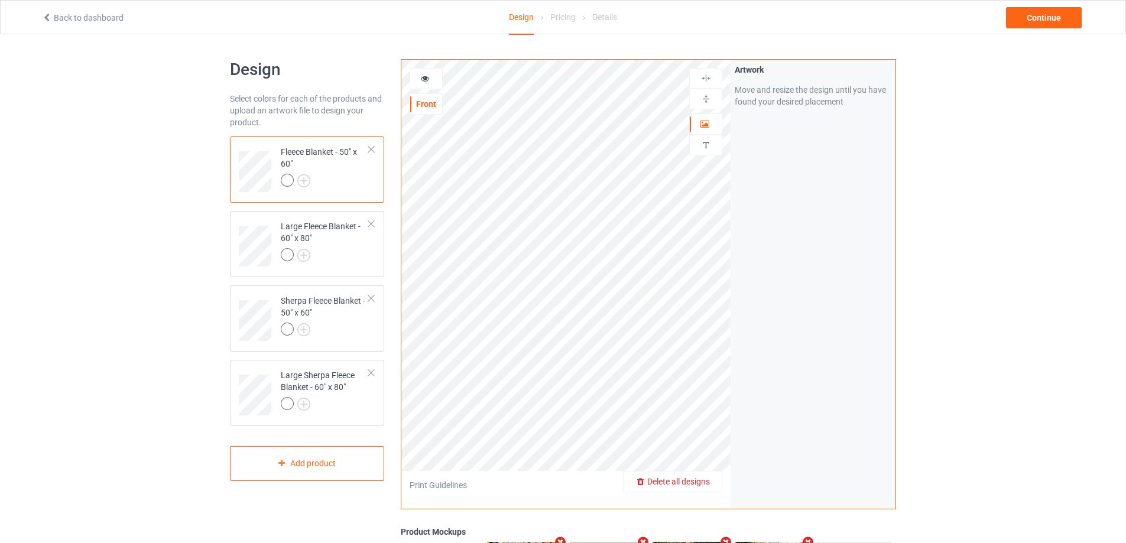
click at [707, 485] on span "Delete all designs" at bounding box center [678, 481] width 63 height 9
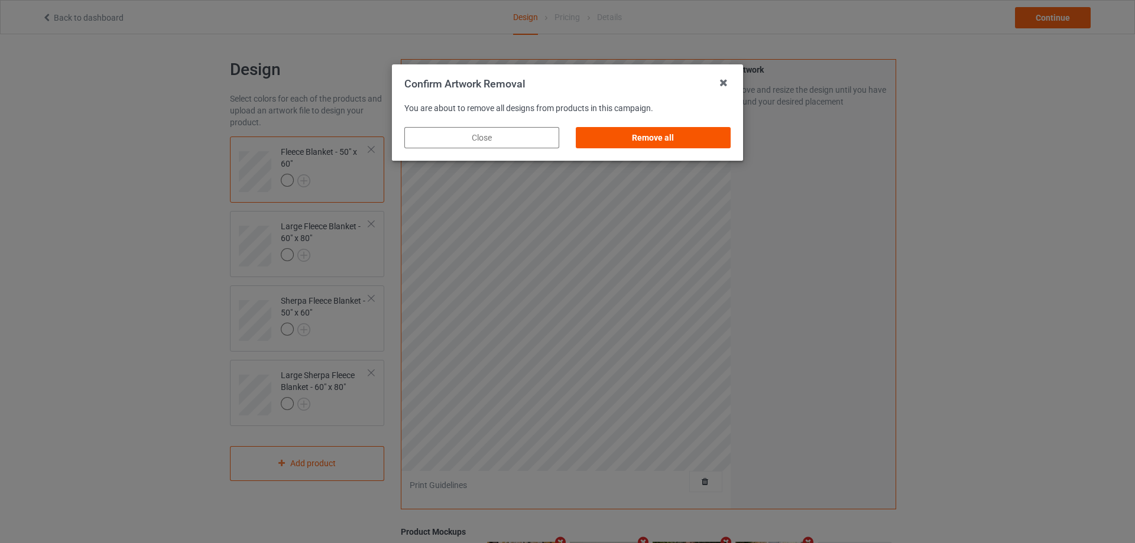
click at [635, 132] on div "Remove all" at bounding box center [653, 137] width 155 height 21
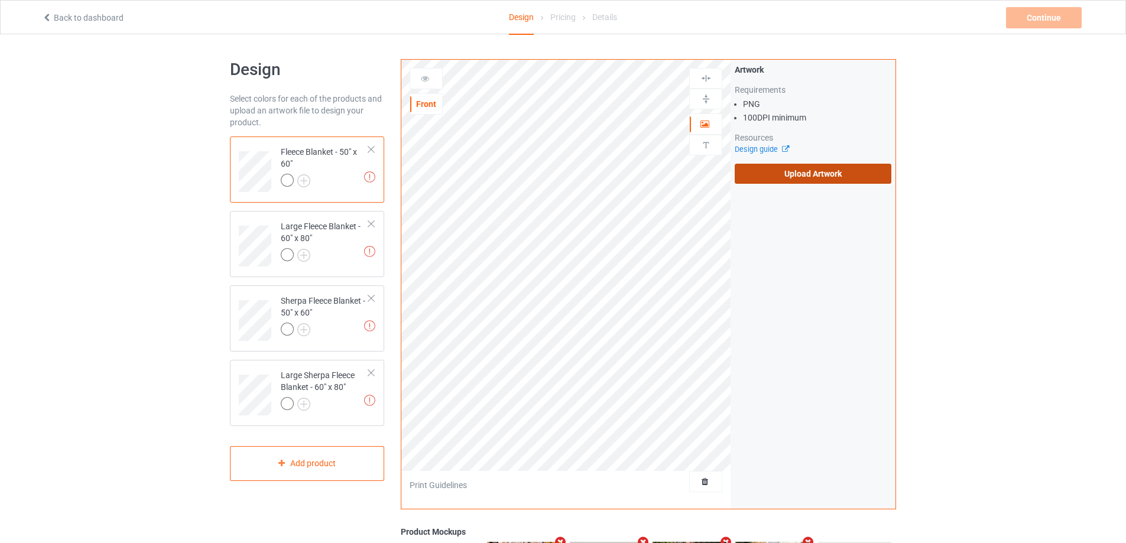
click at [786, 171] on label "Upload Artwork" at bounding box center [812, 174] width 157 height 20
click at [0, 0] on input "Upload Artwork" at bounding box center [0, 0] width 0 height 0
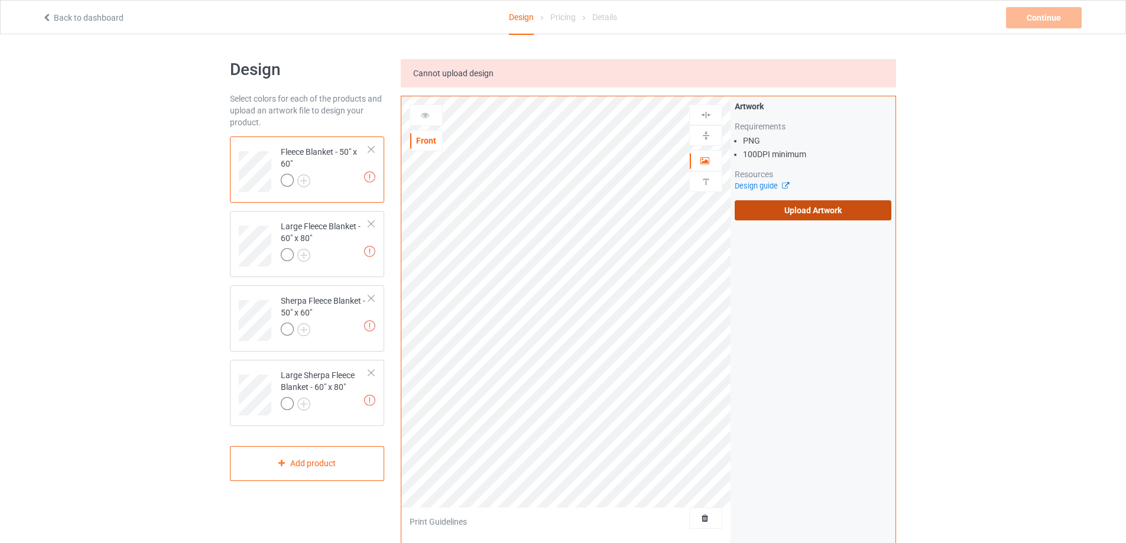
click at [794, 211] on label "Upload Artwork" at bounding box center [812, 210] width 157 height 20
click at [0, 0] on input "Upload Artwork" at bounding box center [0, 0] width 0 height 0
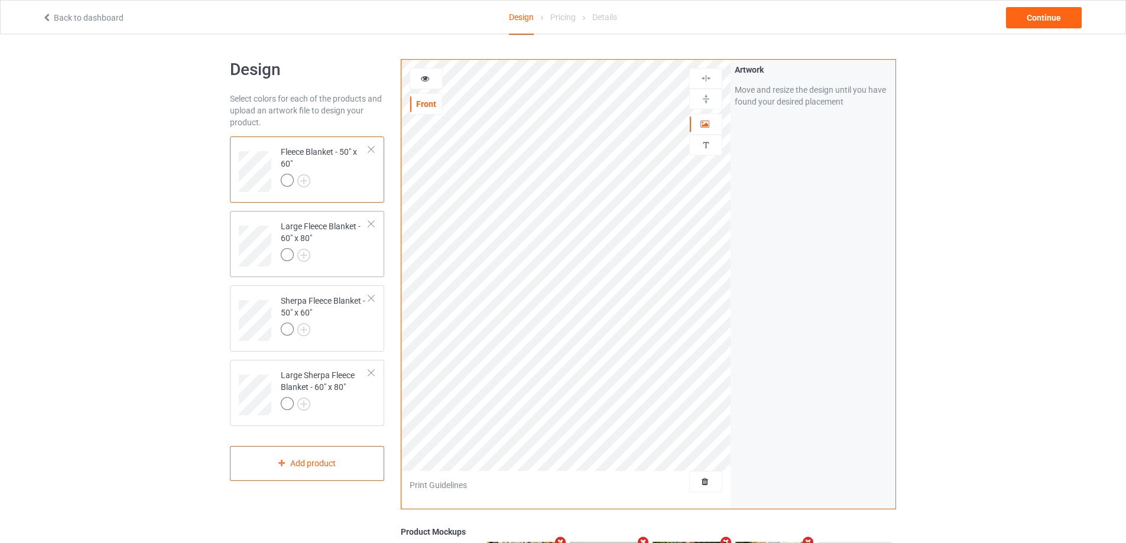
click at [334, 255] on div at bounding box center [325, 256] width 88 height 17
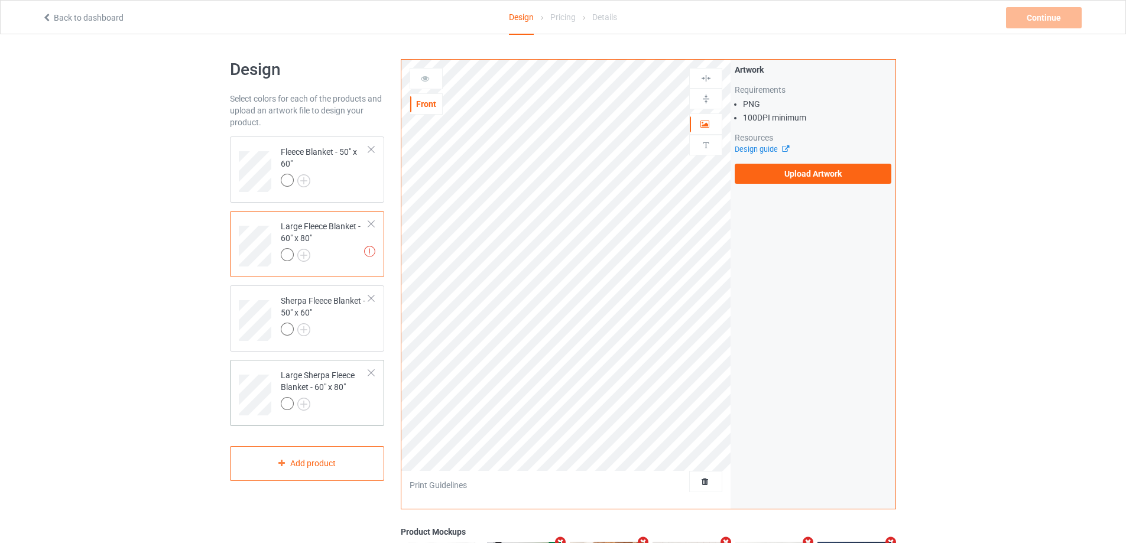
click at [337, 391] on div "Large Sherpa Fleece Blanket - 60" x 80"" at bounding box center [325, 389] width 88 height 40
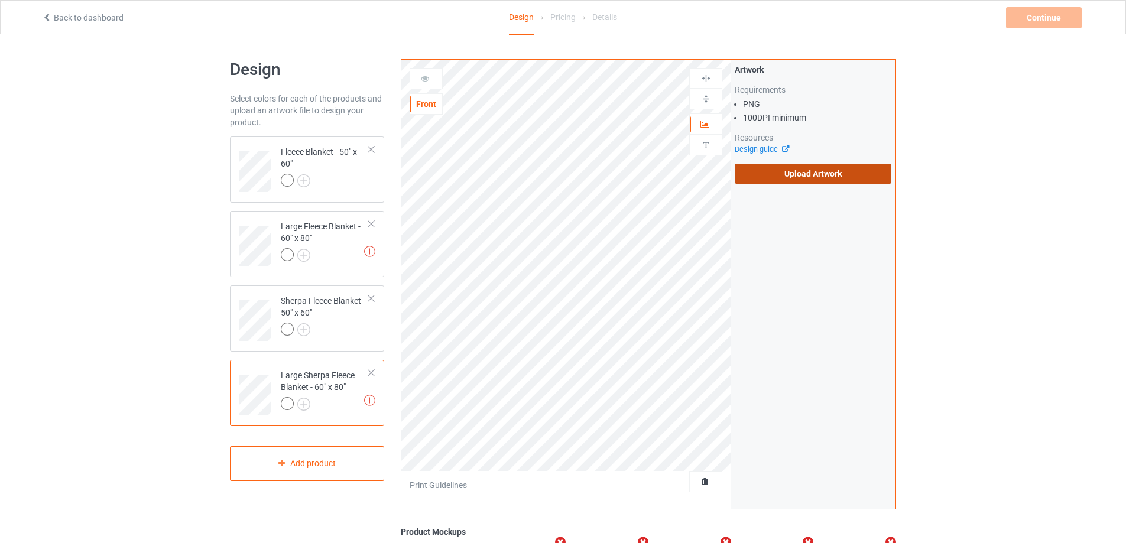
click at [831, 180] on label "Upload Artwork" at bounding box center [812, 174] width 157 height 20
click at [0, 0] on input "Upload Artwork" at bounding box center [0, 0] width 0 height 0
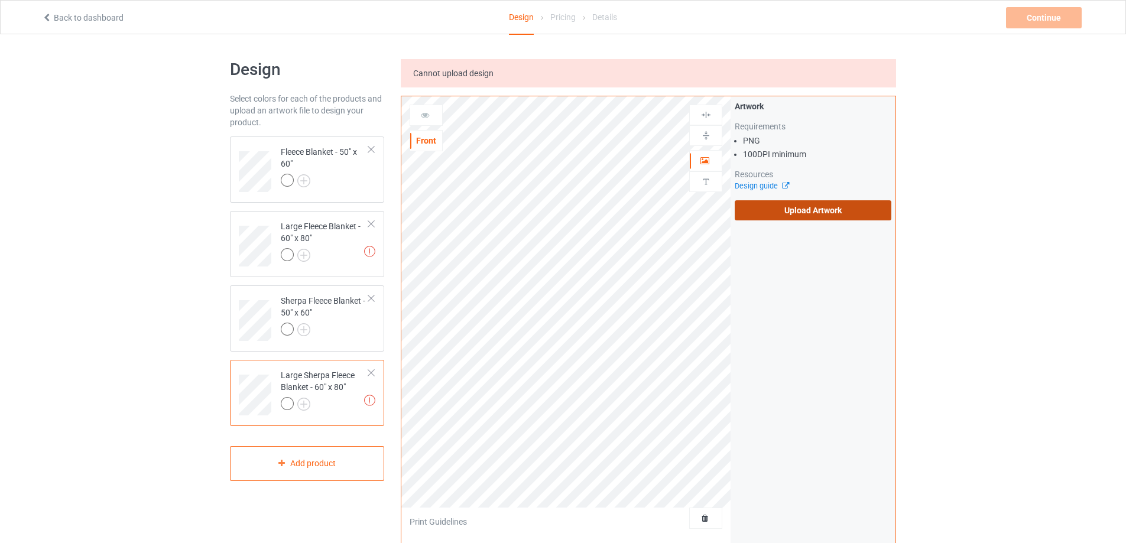
click at [831, 213] on label "Upload Artwork" at bounding box center [812, 210] width 157 height 20
click at [0, 0] on input "Upload Artwork" at bounding box center [0, 0] width 0 height 0
click at [809, 217] on label "Upload Artwork" at bounding box center [812, 210] width 157 height 20
click at [0, 0] on input "Upload Artwork" at bounding box center [0, 0] width 0 height 0
click at [323, 234] on div "Large Fleece Blanket - 60" x 80"" at bounding box center [325, 240] width 88 height 40
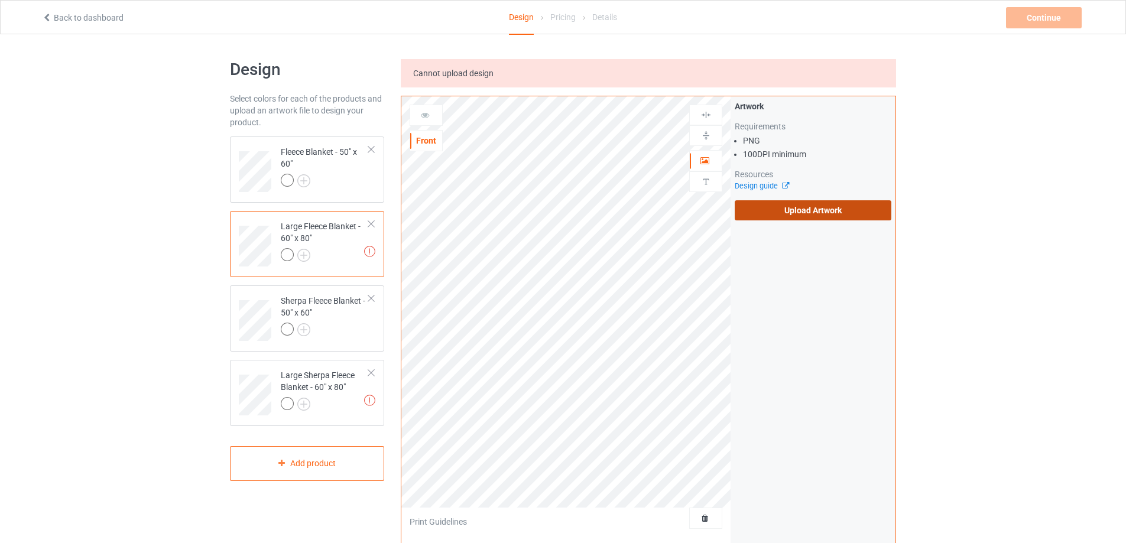
click at [798, 214] on label "Upload Artwork" at bounding box center [812, 210] width 157 height 20
click at [0, 0] on input "Upload Artwork" at bounding box center [0, 0] width 0 height 0
click at [767, 216] on label "Upload Artwork" at bounding box center [812, 210] width 157 height 20
click at [0, 0] on input "Upload Artwork" at bounding box center [0, 0] width 0 height 0
click at [781, 216] on label "Upload Artwork" at bounding box center [812, 210] width 157 height 20
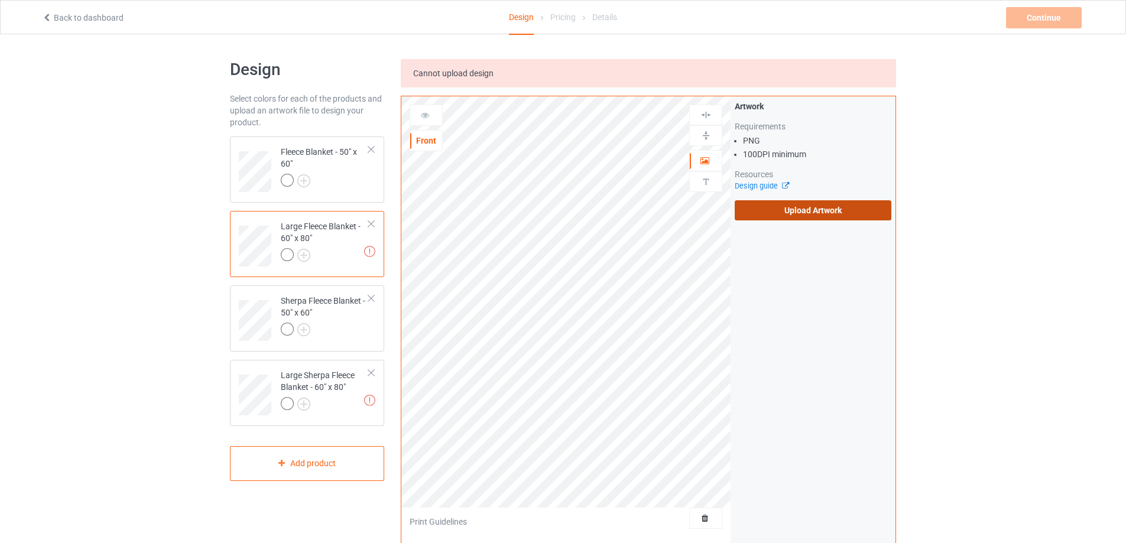
click at [0, 0] on input "Upload Artwork" at bounding box center [0, 0] width 0 height 0
click at [793, 208] on label "Upload Artwork" at bounding box center [812, 210] width 157 height 20
click at [0, 0] on input "Upload Artwork" at bounding box center [0, 0] width 0 height 0
click at [778, 205] on label "Upload Artwork" at bounding box center [812, 210] width 157 height 20
click at [0, 0] on input "Upload Artwork" at bounding box center [0, 0] width 0 height 0
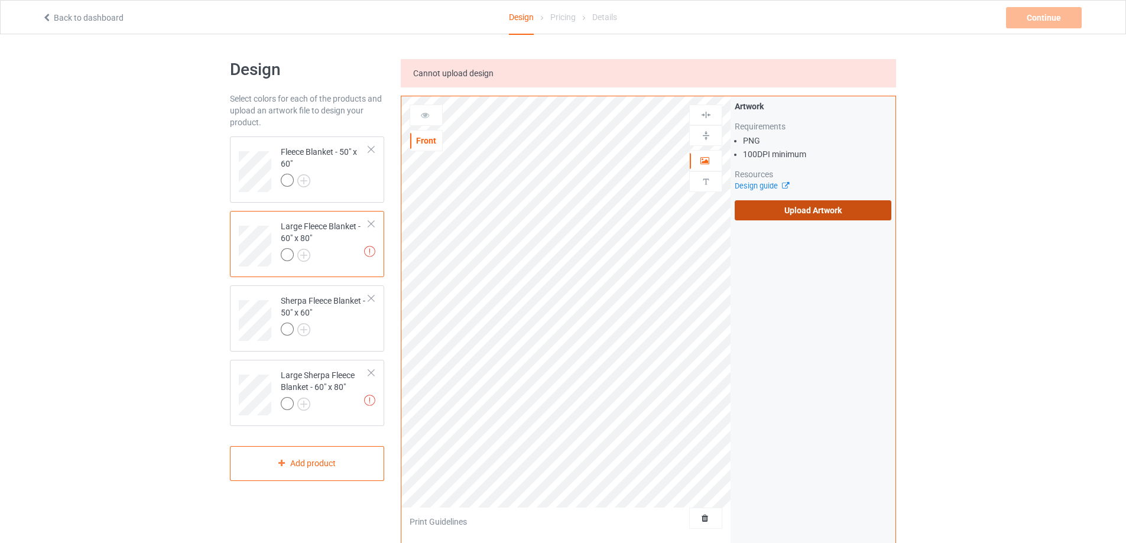
click at [802, 203] on label "Upload Artwork" at bounding box center [812, 210] width 157 height 20
click at [0, 0] on input "Upload Artwork" at bounding box center [0, 0] width 0 height 0
click at [772, 207] on label "Upload Artwork" at bounding box center [812, 210] width 157 height 20
click at [0, 0] on input "Upload Artwork" at bounding box center [0, 0] width 0 height 0
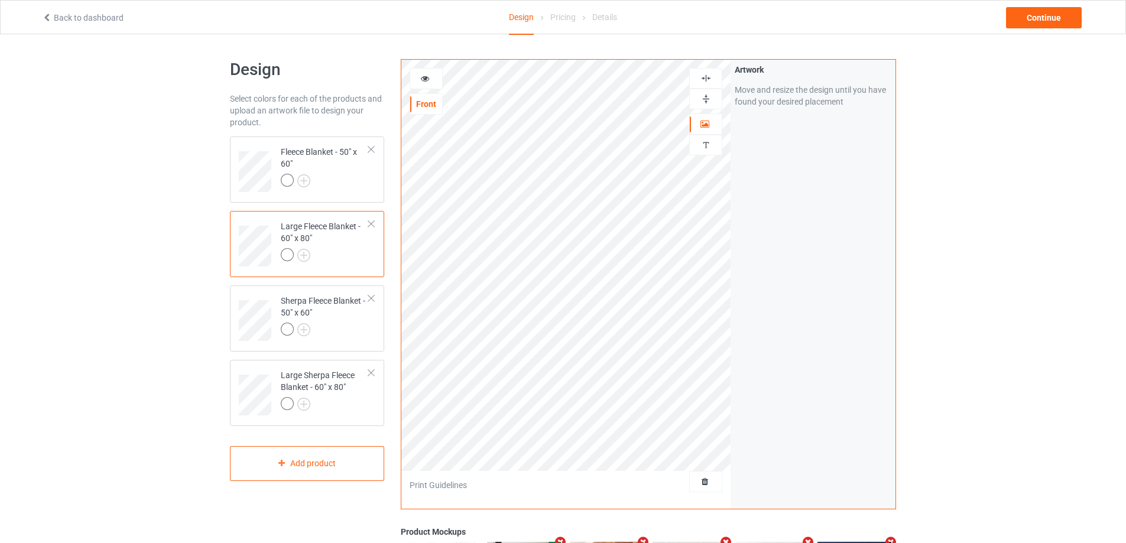
click at [703, 100] on img at bounding box center [705, 98] width 11 height 11
click at [705, 82] on img at bounding box center [705, 78] width 11 height 11
click at [708, 80] on img at bounding box center [705, 78] width 11 height 11
click at [340, 320] on div "Sherpa Fleece Blanket - 50" x 60"" at bounding box center [325, 315] width 88 height 40
click at [705, 96] on img at bounding box center [705, 98] width 11 height 11
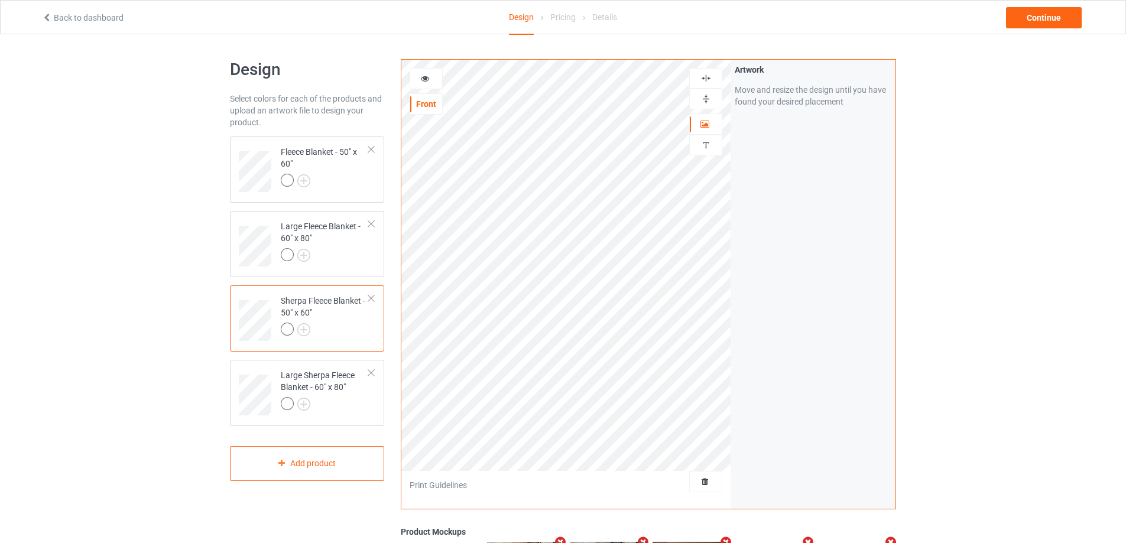
click at [706, 80] on img at bounding box center [705, 78] width 11 height 11
click at [707, 80] on img at bounding box center [705, 78] width 11 height 11
click at [334, 184] on div at bounding box center [325, 182] width 88 height 17
click at [707, 100] on img at bounding box center [705, 98] width 11 height 11
click at [703, 78] on img at bounding box center [705, 78] width 11 height 11
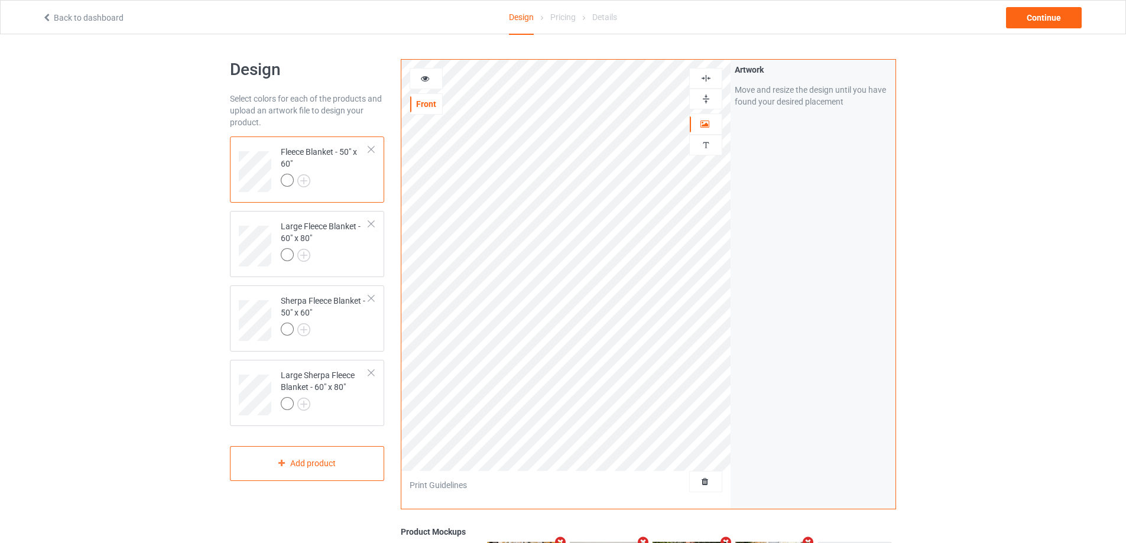
click at [703, 78] on img at bounding box center [705, 78] width 11 height 11
click at [323, 398] on div at bounding box center [325, 405] width 88 height 17
drag, startPoint x: 703, startPoint y: 95, endPoint x: 708, endPoint y: 77, distance: 18.5
click at [703, 94] on img at bounding box center [705, 98] width 11 height 11
click at [708, 77] on img at bounding box center [705, 78] width 11 height 11
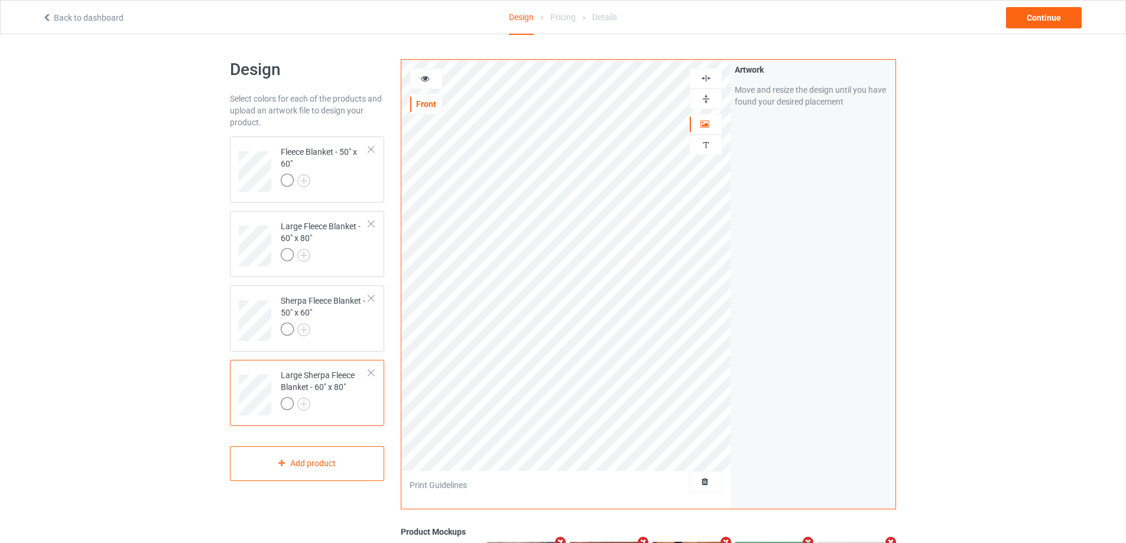
click at [708, 77] on img at bounding box center [705, 78] width 11 height 11
click at [705, 93] on div at bounding box center [705, 99] width 33 height 21
click at [1046, 14] on div "Continue" at bounding box center [1044, 17] width 76 height 21
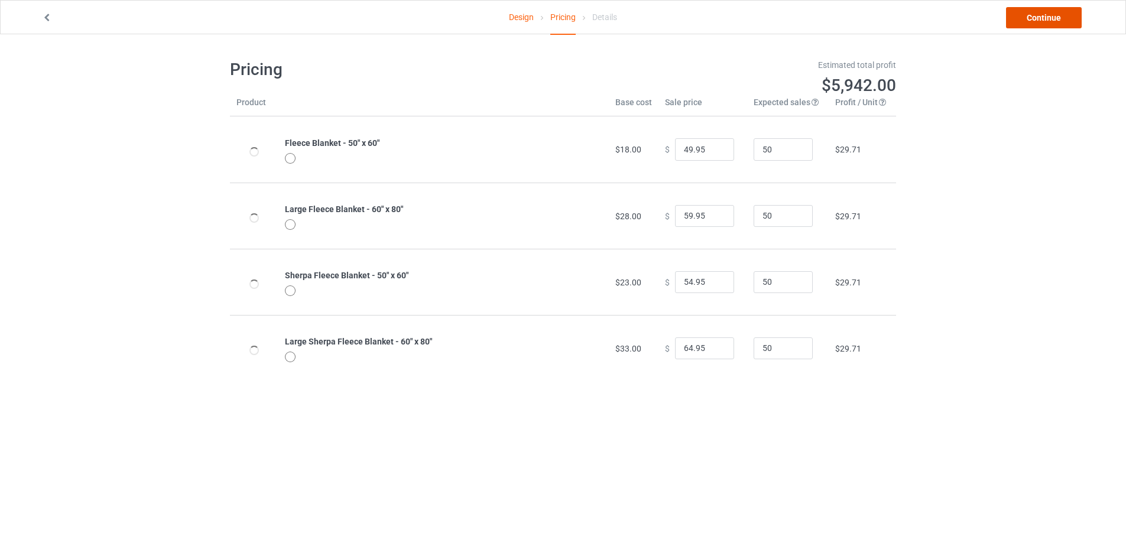
click at [1046, 14] on link "Continue" at bounding box center [1044, 17] width 76 height 21
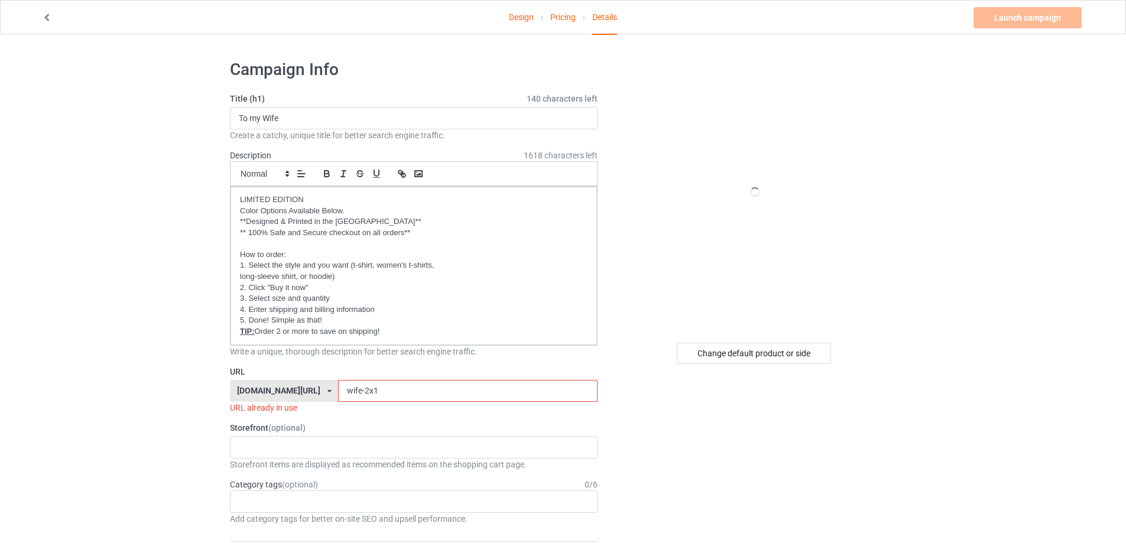
click at [370, 388] on input "wife-2x1" at bounding box center [467, 391] width 259 height 22
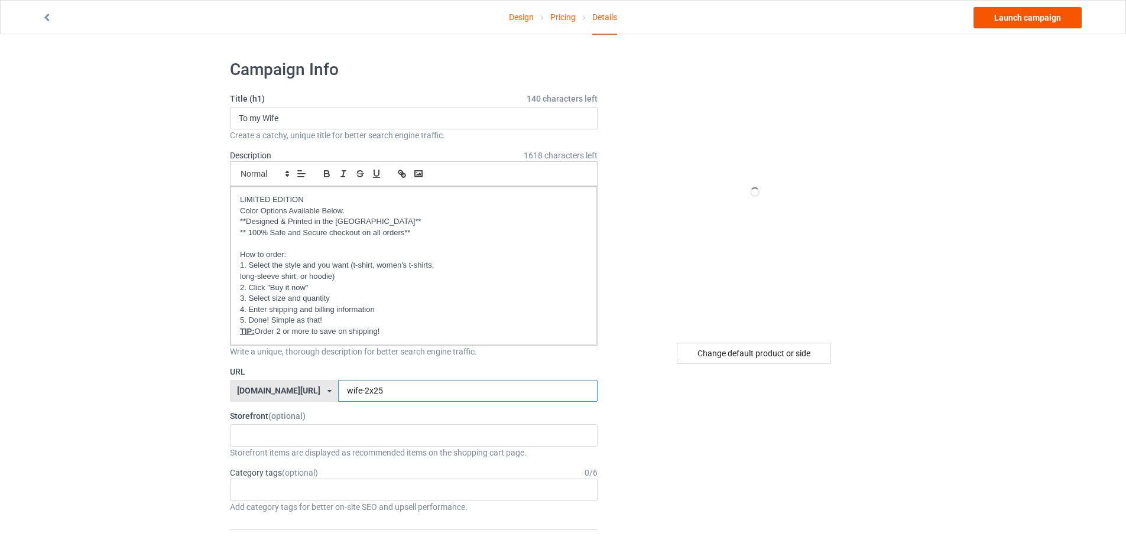
type input "wife-2x25"
click at [1032, 18] on link "Launch campaign" at bounding box center [1027, 17] width 108 height 21
